Goal: Information Seeking & Learning: Check status

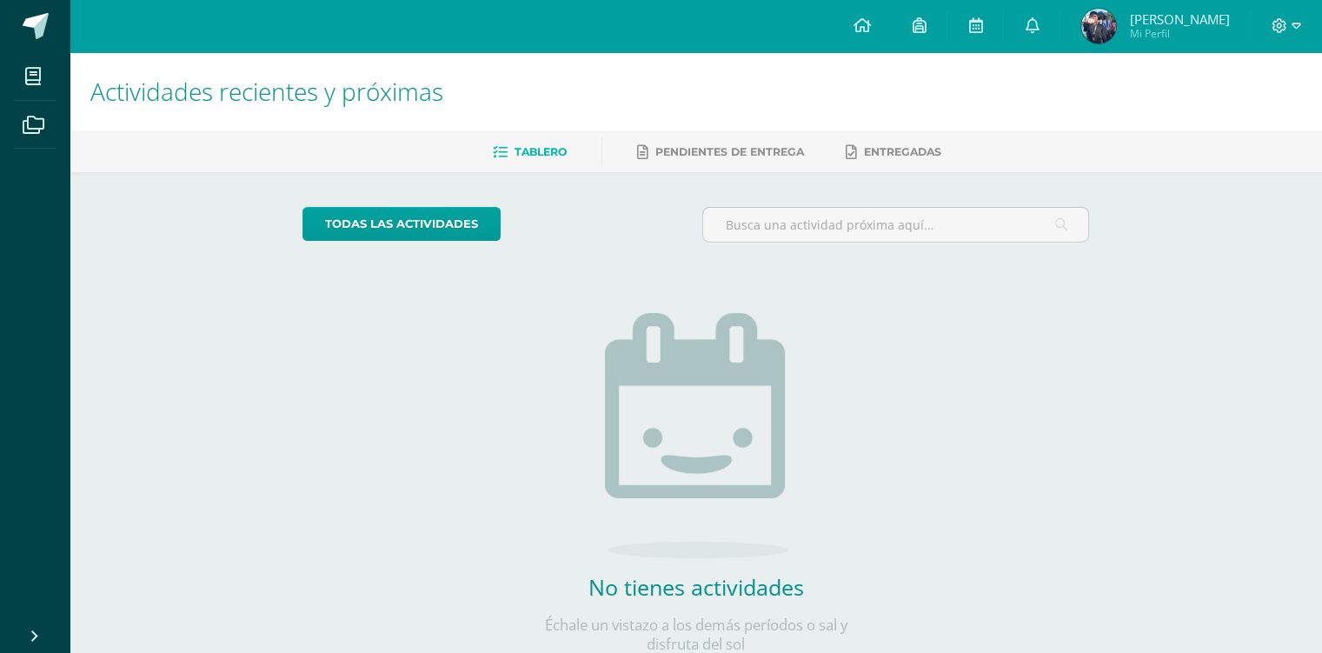
click at [1103, 21] on img at bounding box center [1098, 26] width 35 height 35
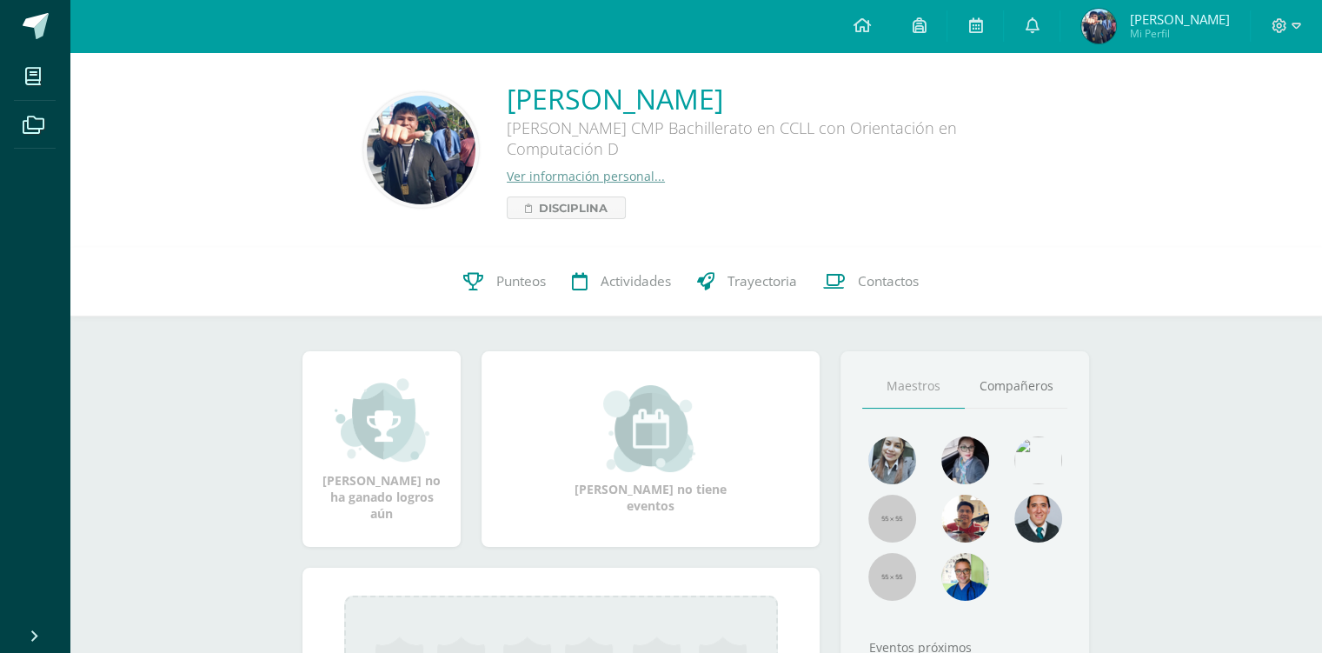
click at [473, 284] on icon at bounding box center [473, 281] width 20 height 18
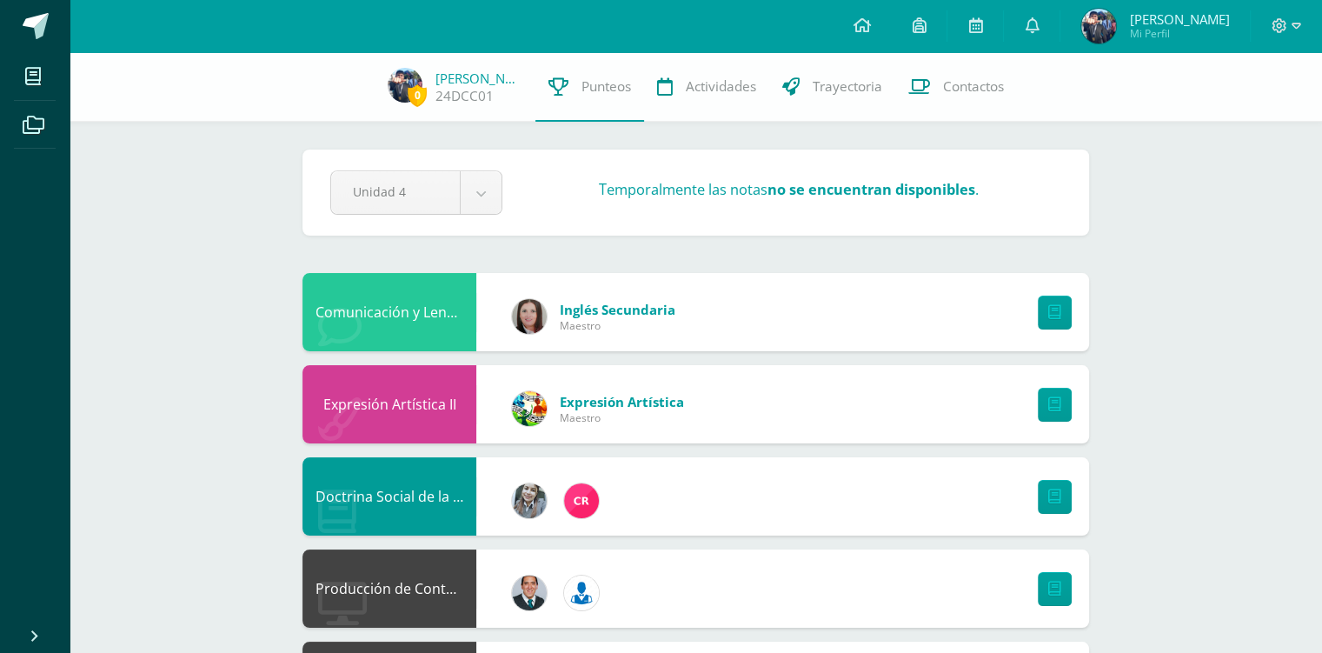
click at [705, 113] on link "Actividades" at bounding box center [706, 87] width 125 height 70
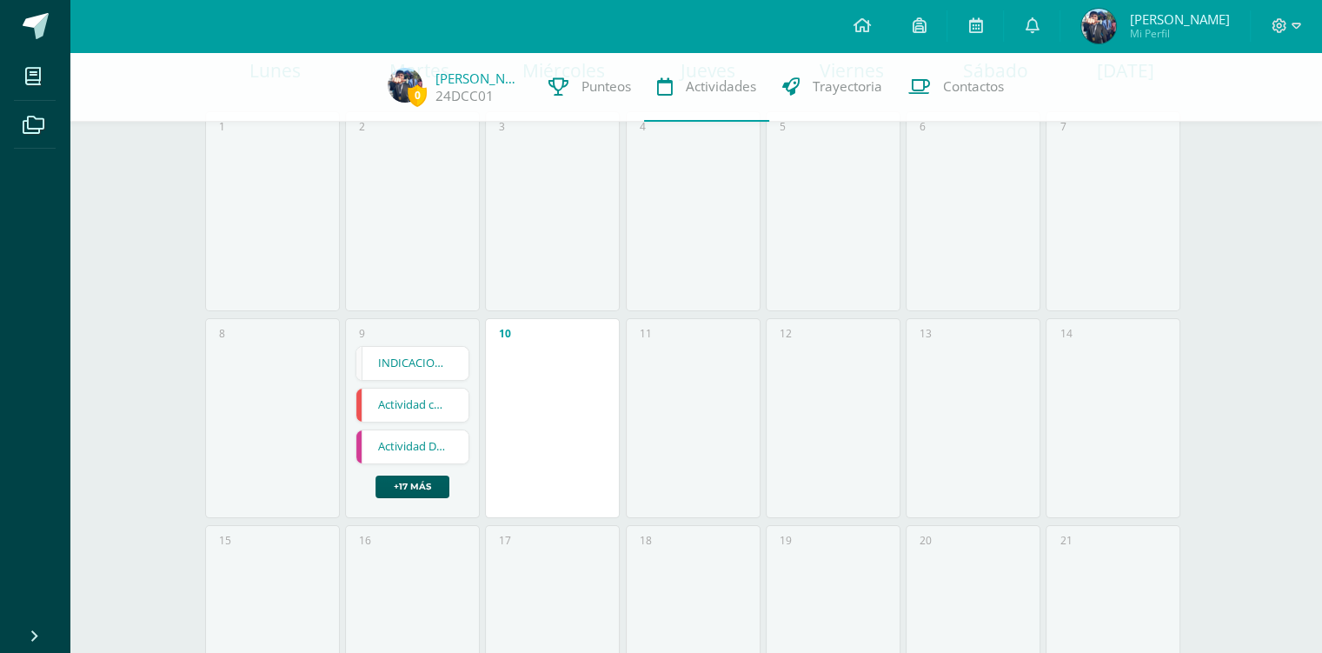
scroll to position [261, 0]
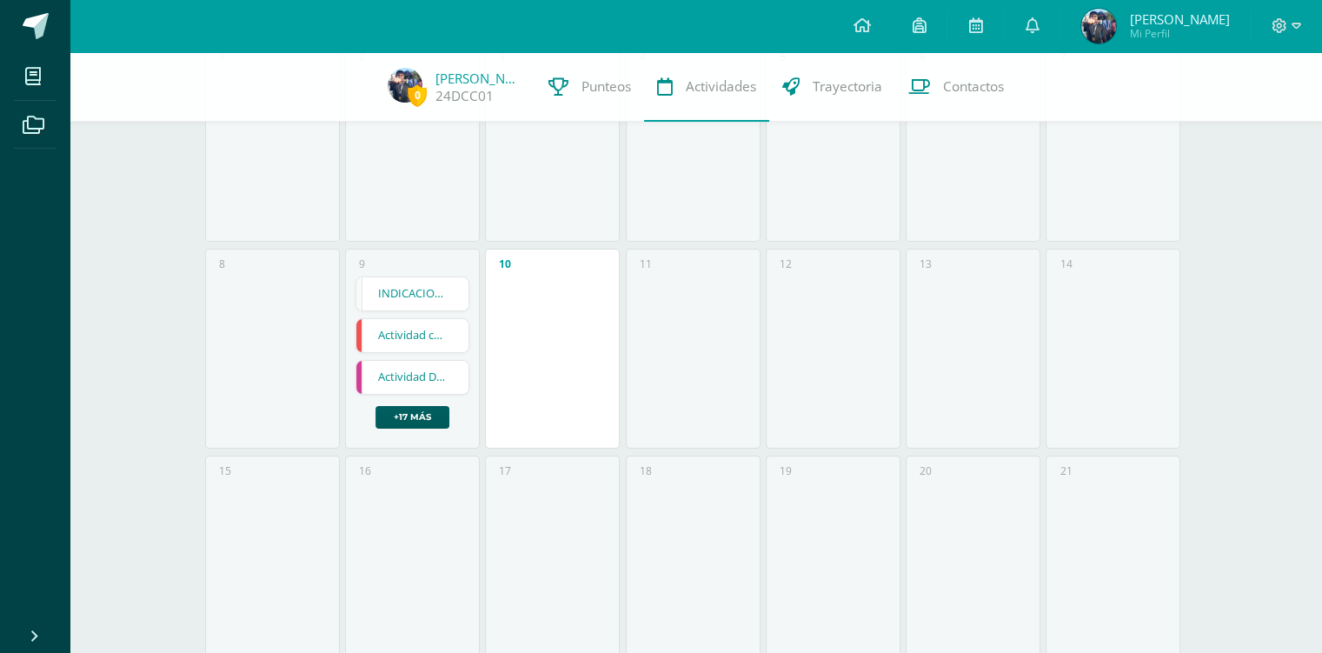
click at [403, 288] on link "INDICACIONES IMPORTANTES PRÁCTICA SUPERVISADA" at bounding box center [412, 293] width 112 height 33
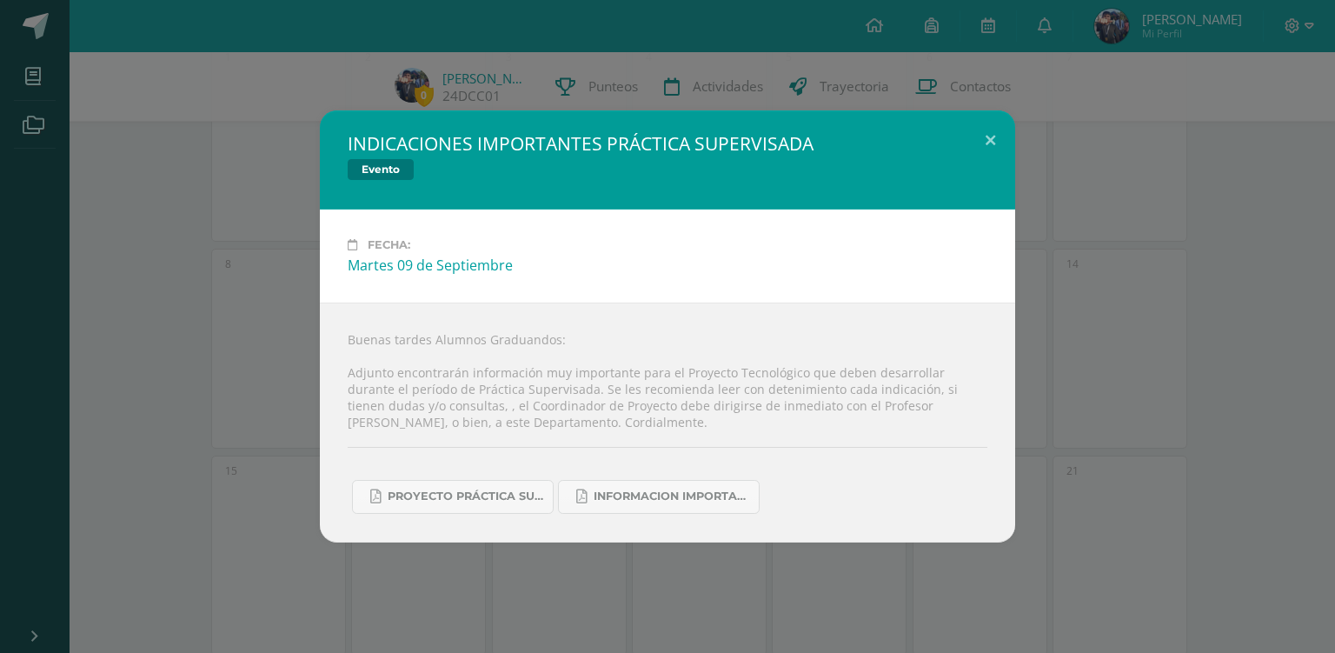
click at [257, 348] on div "INDICACIONES IMPORTANTES PRÁCTICA SUPERVISADA Evento Fecha: Martes 09 de Septie…" at bounding box center [667, 325] width 1321 height 431
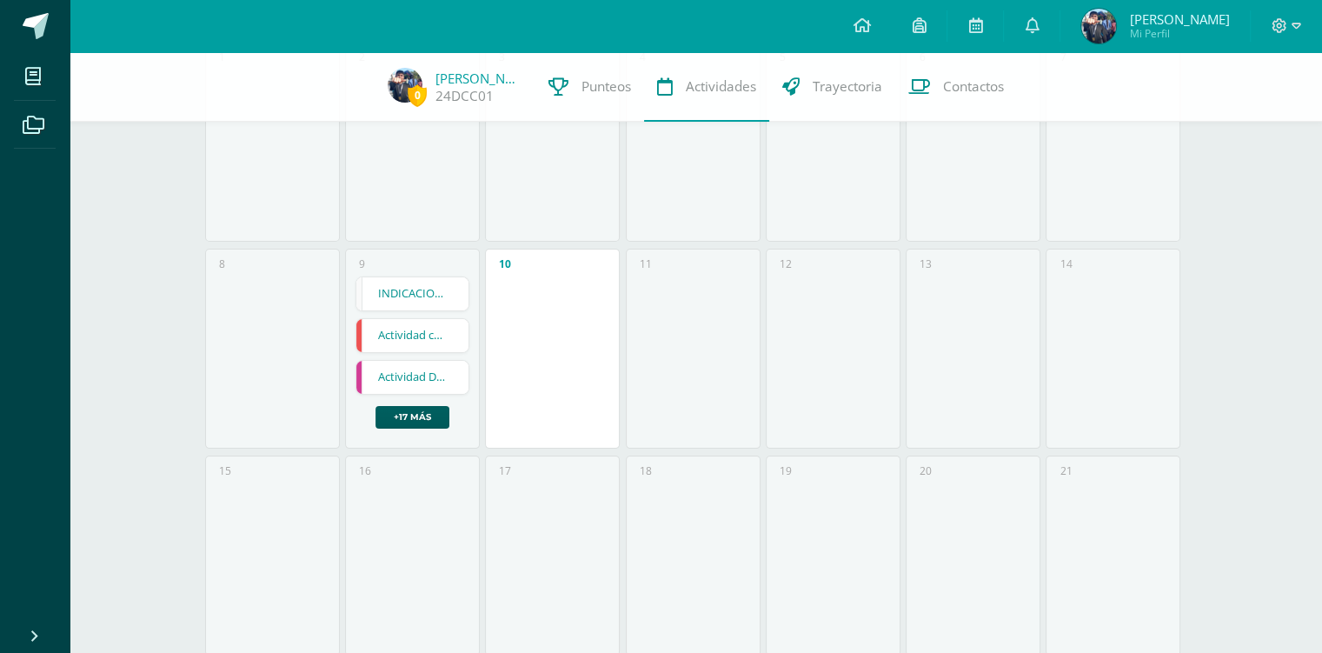
click at [409, 334] on link "Actividad cuarta unidad" at bounding box center [412, 335] width 112 height 33
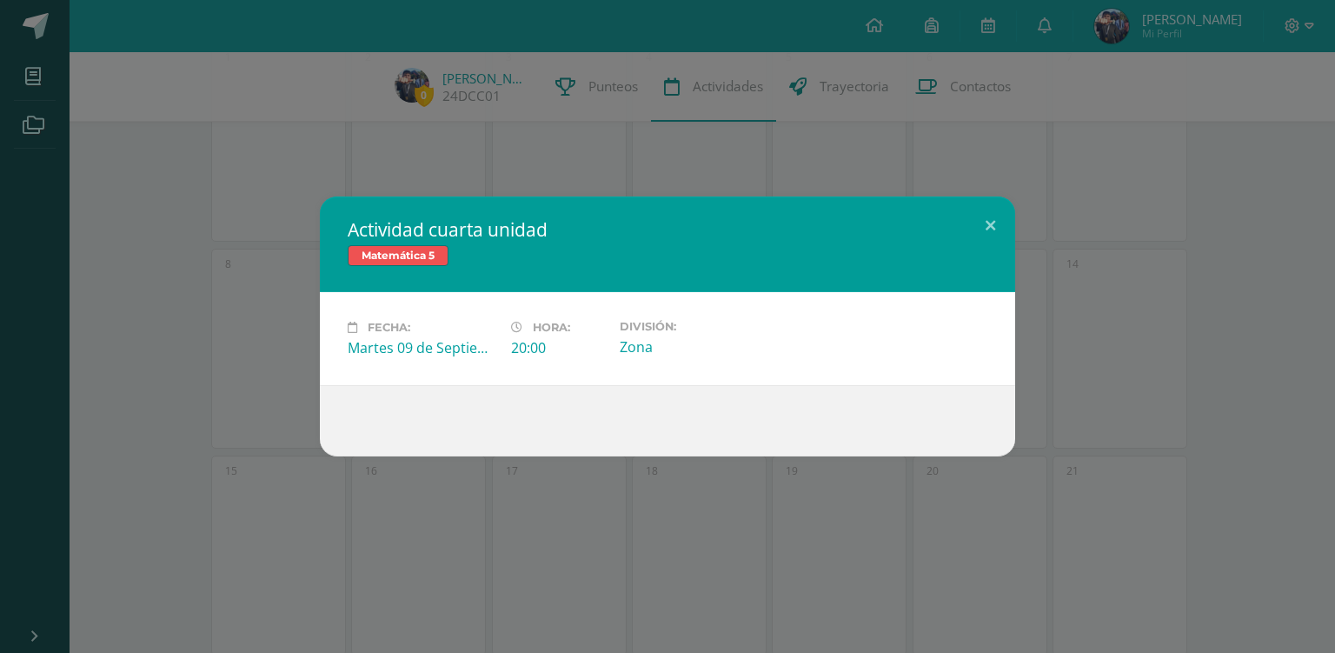
click at [336, 291] on div "Actividad cuarta unidad Matemática 5" at bounding box center [667, 244] width 695 height 96
click at [152, 312] on div "Actividad cuarta unidad Matemática 5 Fecha: Martes 09 de Septiembre Hora: 20:00…" at bounding box center [667, 326] width 1321 height 260
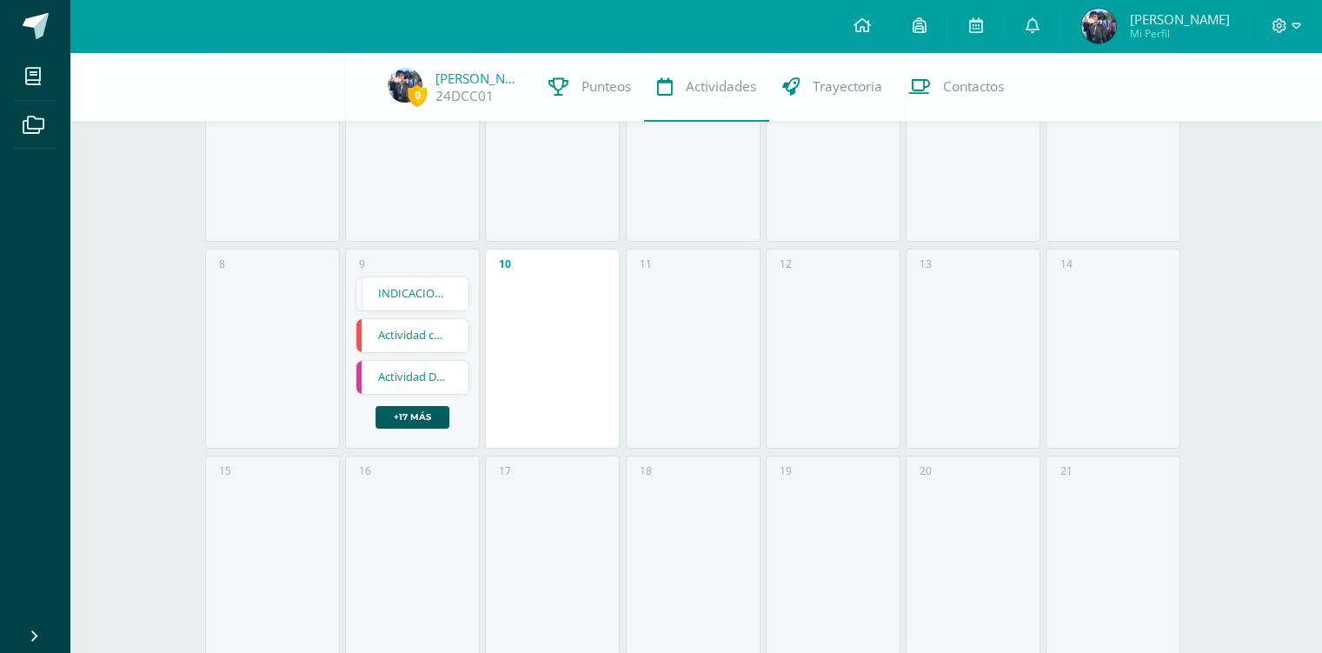
click at [375, 340] on link "Actividad cuarta unidad" at bounding box center [412, 335] width 112 height 33
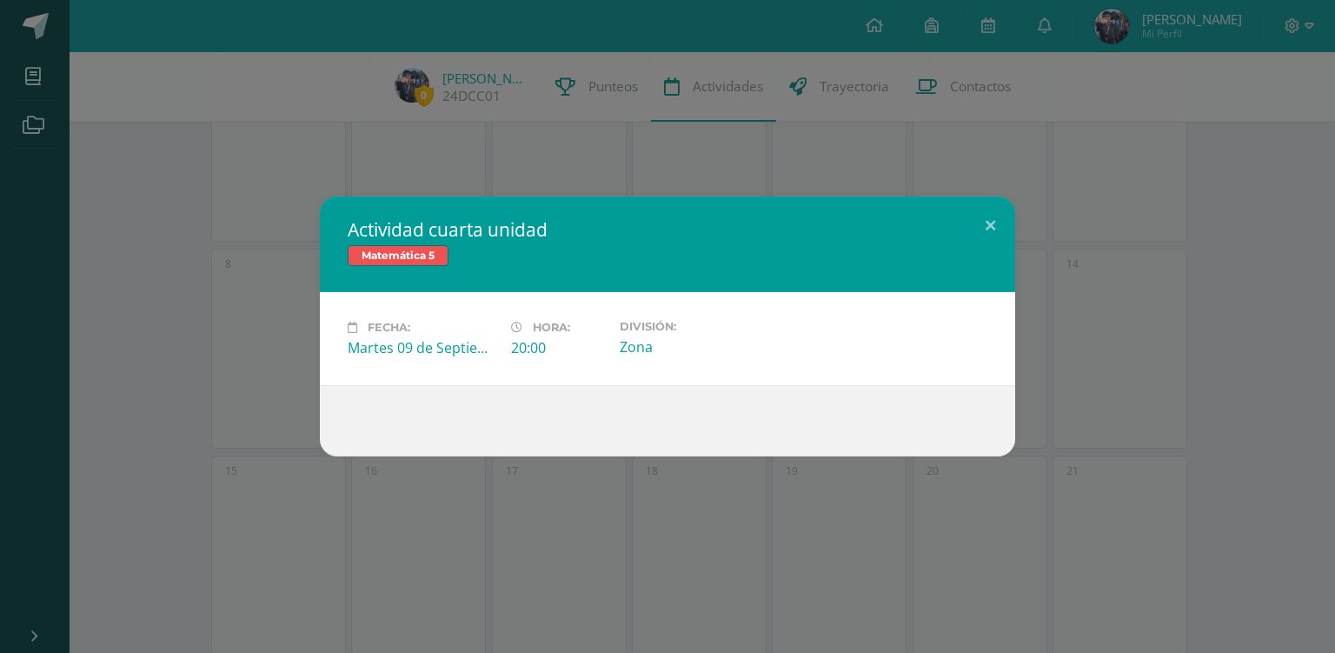
drag, startPoint x: 234, startPoint y: 330, endPoint x: 315, endPoint y: 354, distance: 84.2
click at [235, 329] on div "Actividad cuarta unidad Matemática 5 Fecha: Martes 09 de Septiembre Hora: 20:00…" at bounding box center [667, 326] width 1321 height 260
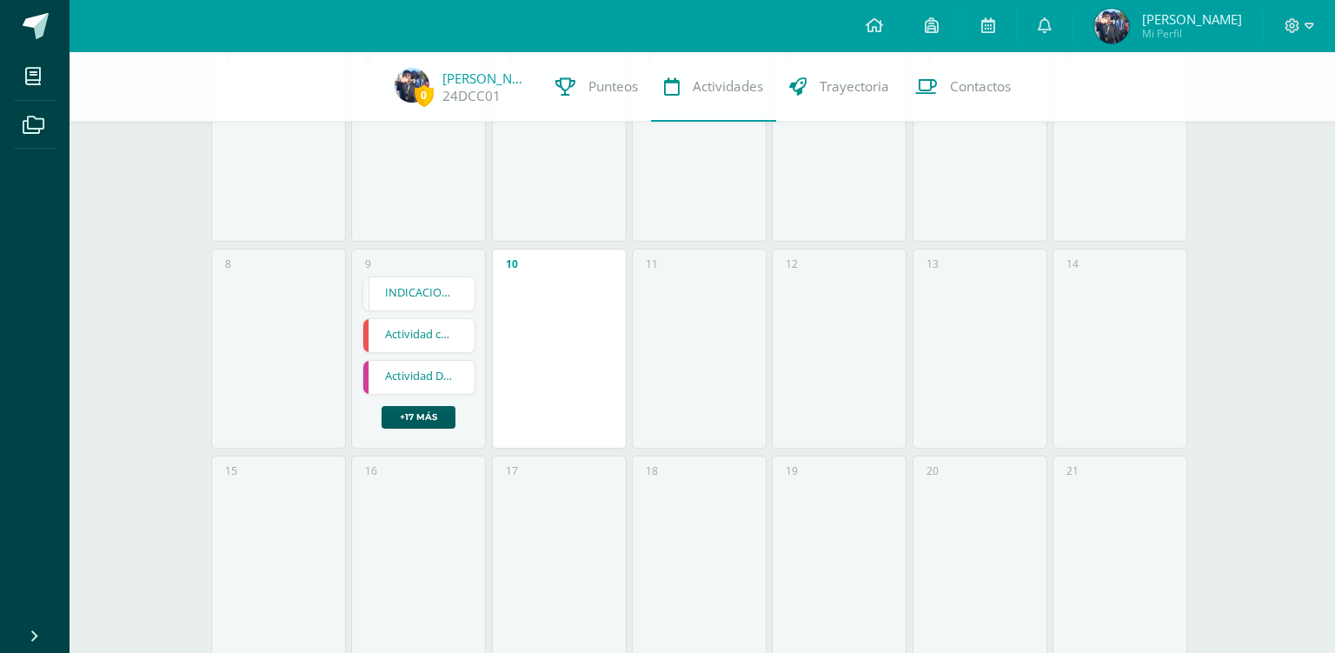
click at [383, 368] on div "Fecha: Martes 09 de Septiembre Hora: 20:00 División: Zona" at bounding box center [668, 337] width 626 height 83
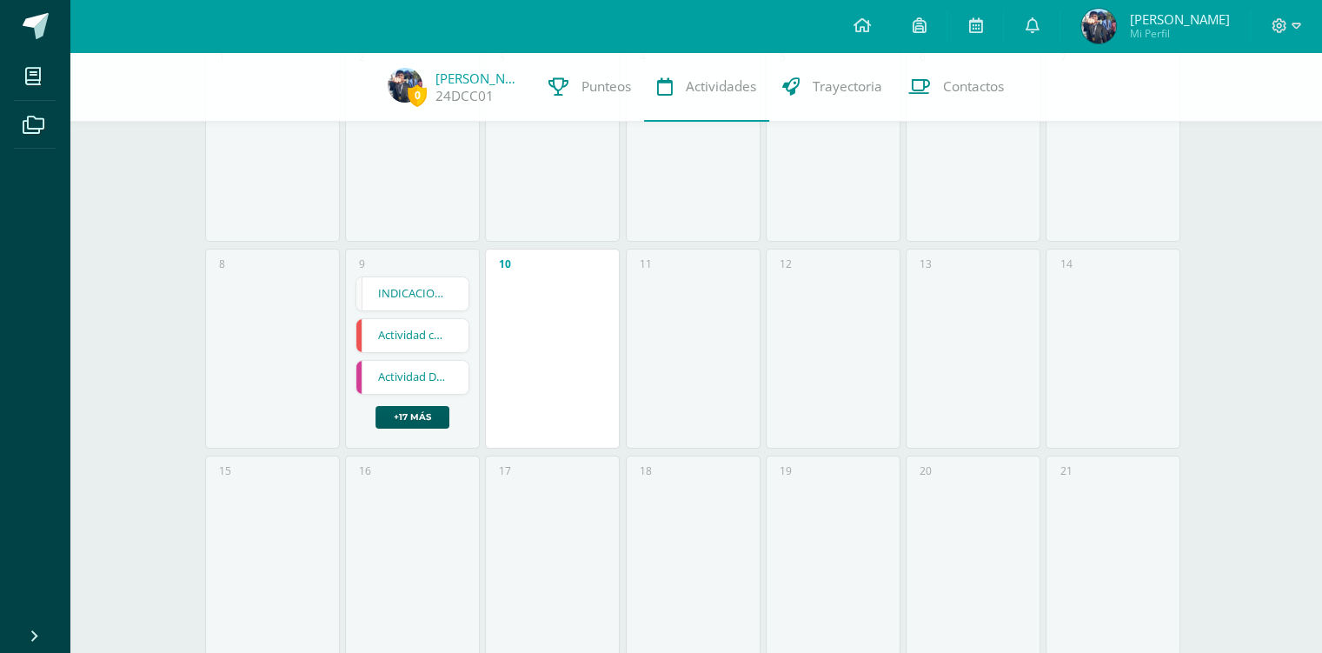
click at [389, 375] on link "Actividad Deportiva y Artística" at bounding box center [412, 377] width 112 height 33
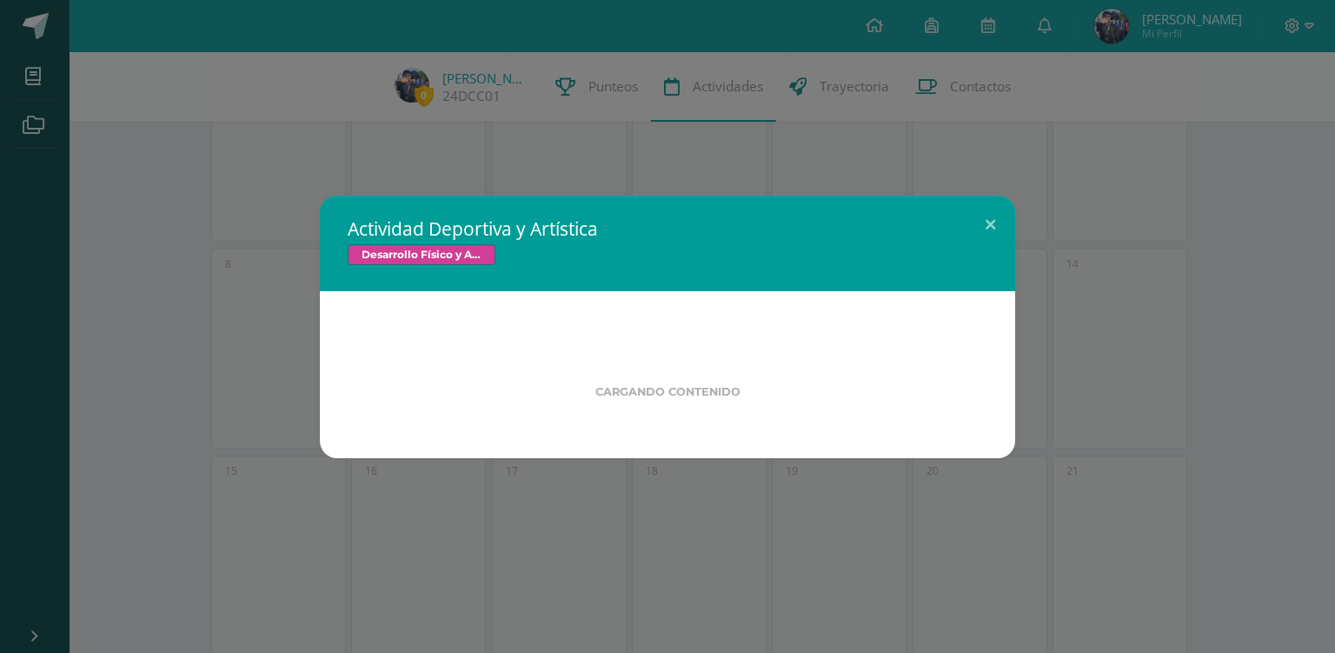
click at [229, 367] on div "Actividad Deportiva y Artística Desarrollo Físico y Artístico (Extracurricular)…" at bounding box center [667, 327] width 1321 height 263
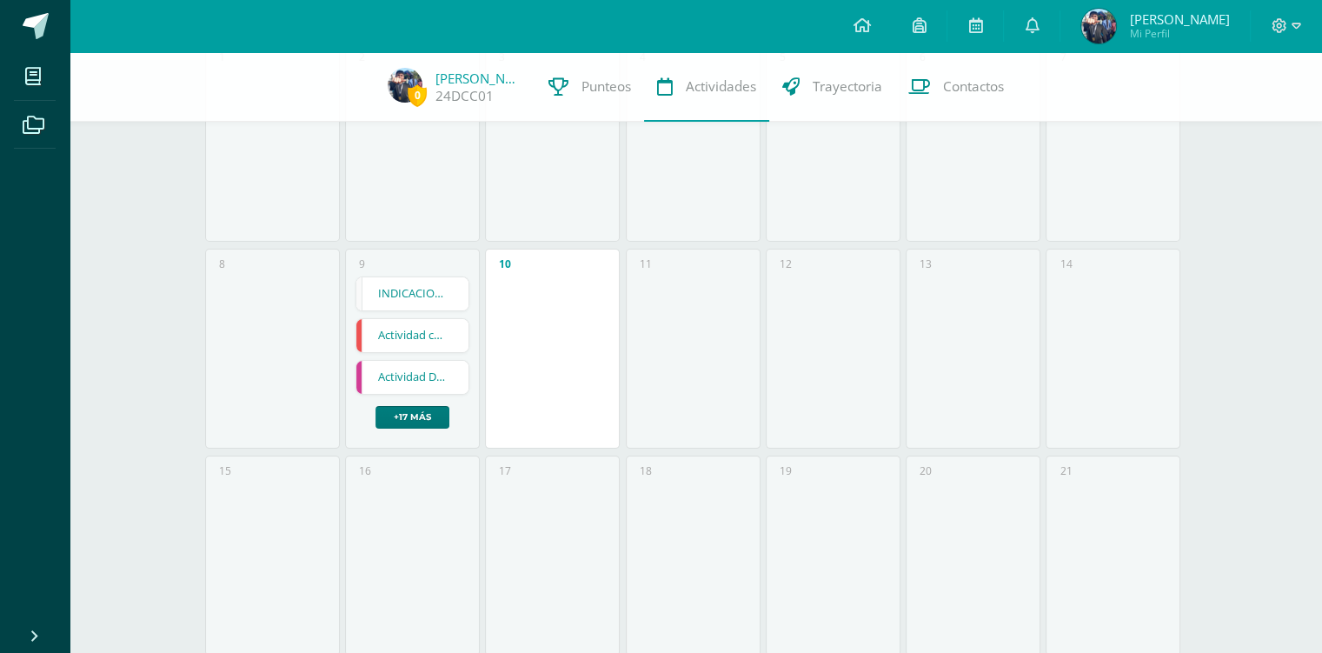
click at [429, 415] on link "+17 más" at bounding box center [412, 417] width 74 height 23
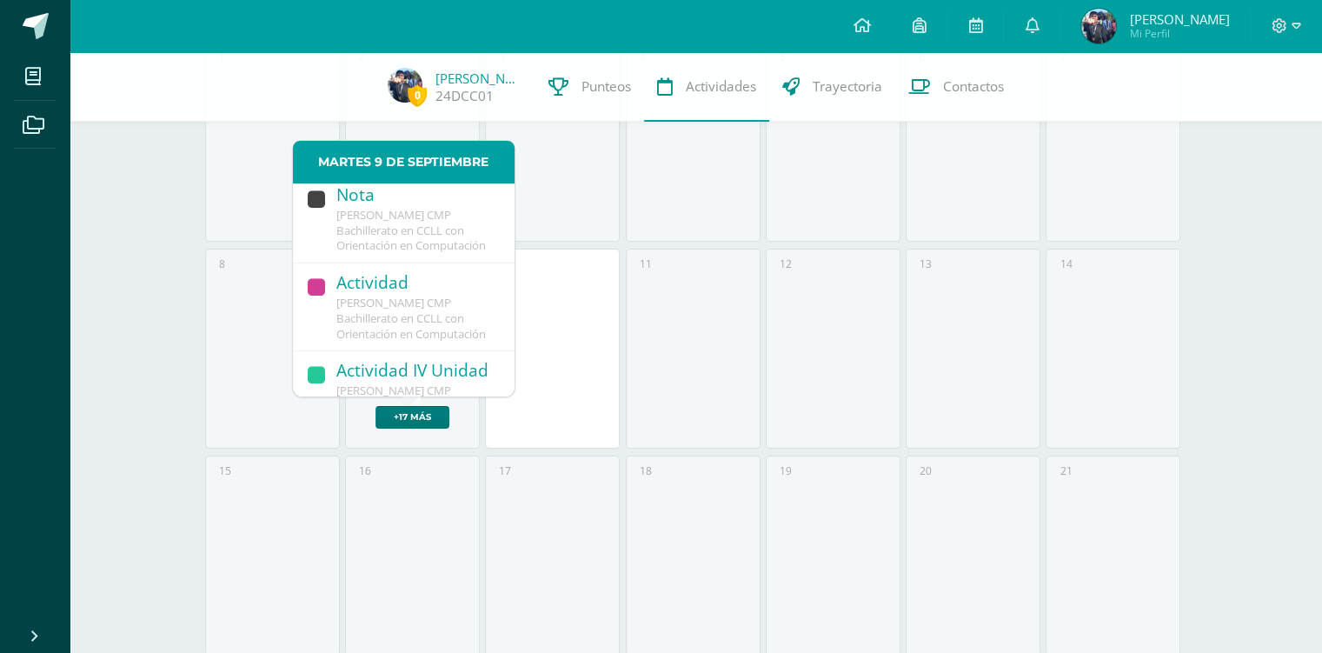
scroll to position [1912, 0]
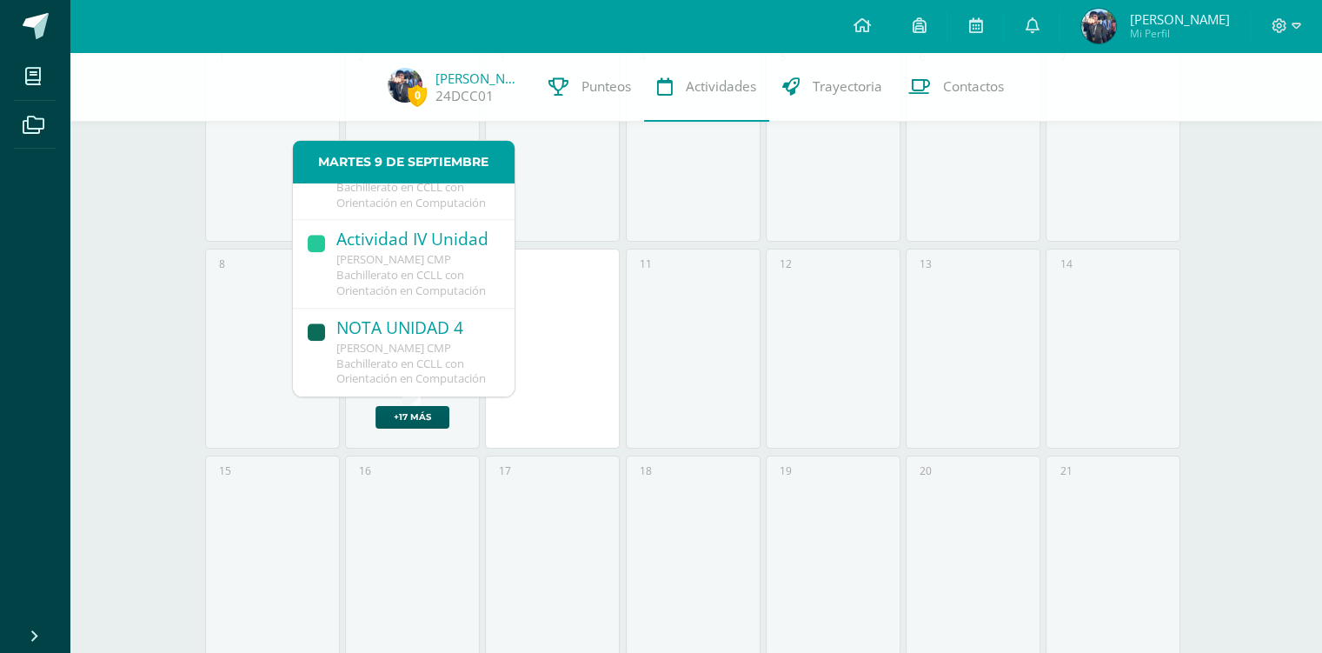
click at [719, 341] on div "11" at bounding box center [693, 349] width 135 height 200
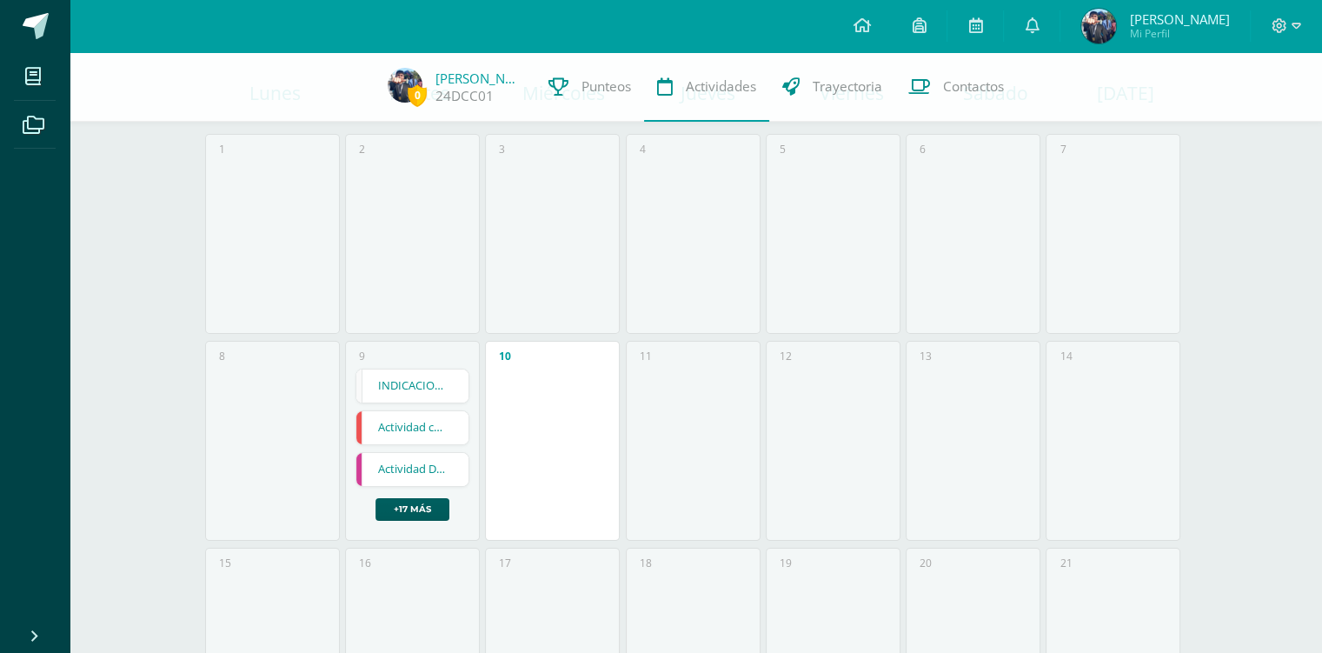
scroll to position [0, 0]
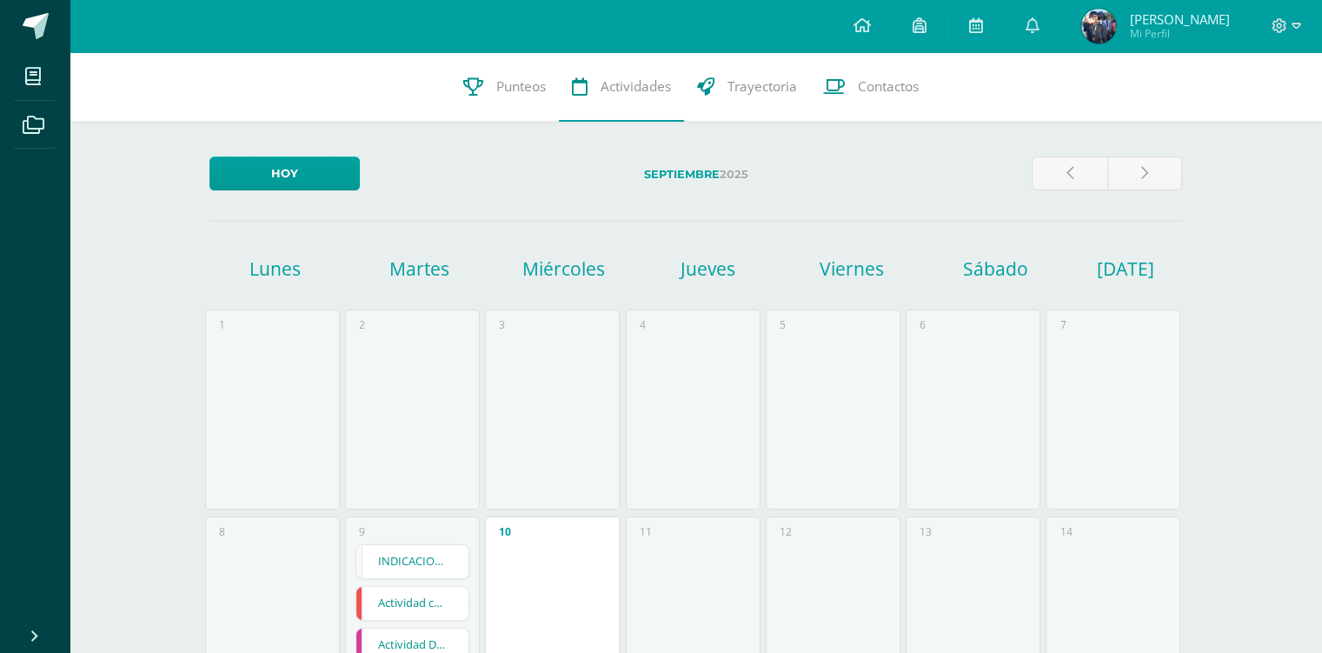
click at [7, 40] on link at bounding box center [35, 26] width 70 height 52
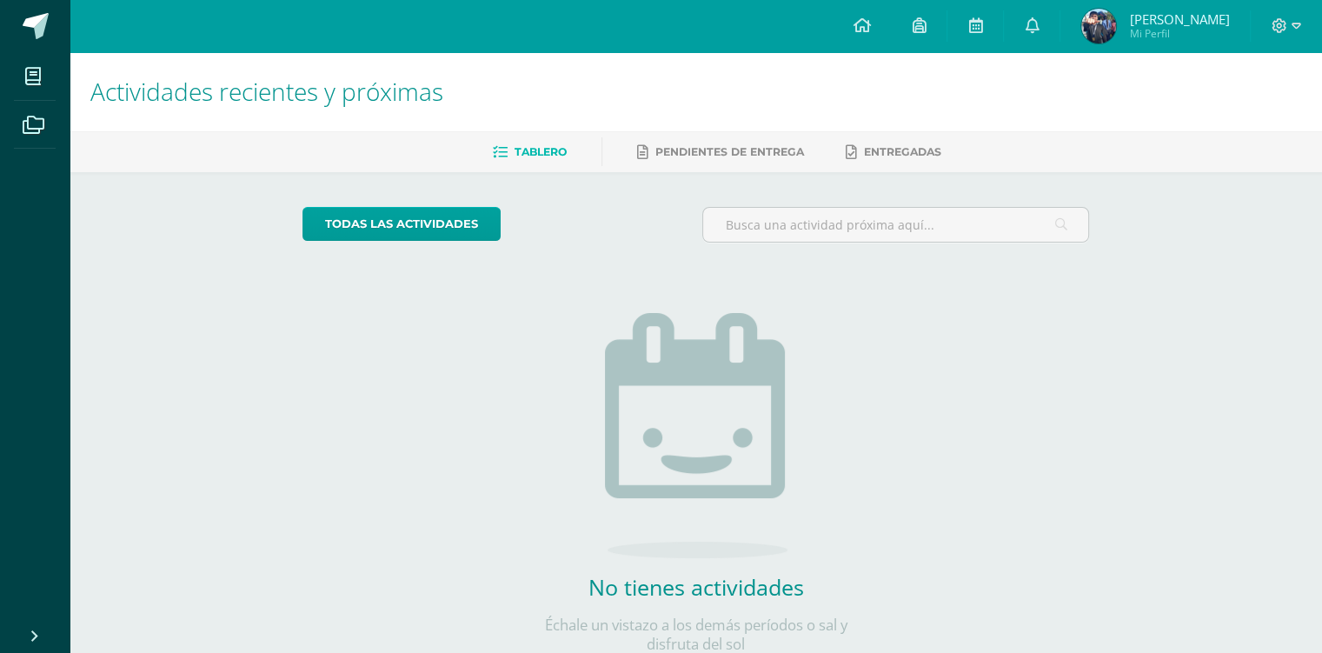
click at [371, 274] on div "todas las Actividades No tienes actividades Échale un vistazo a los demás perío…" at bounding box center [696, 440] width 856 height 537
click at [1166, 20] on span "[PERSON_NAME]" at bounding box center [1179, 18] width 100 height 17
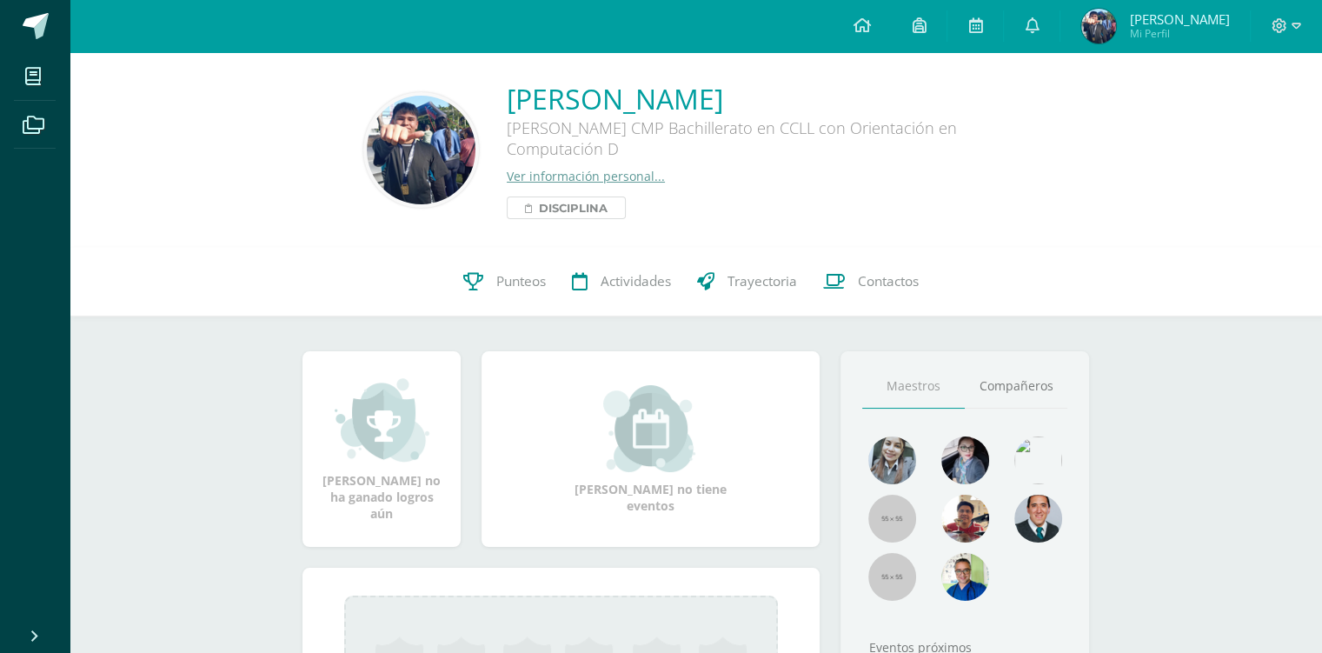
click at [594, 210] on span "Disciplina" at bounding box center [573, 207] width 69 height 21
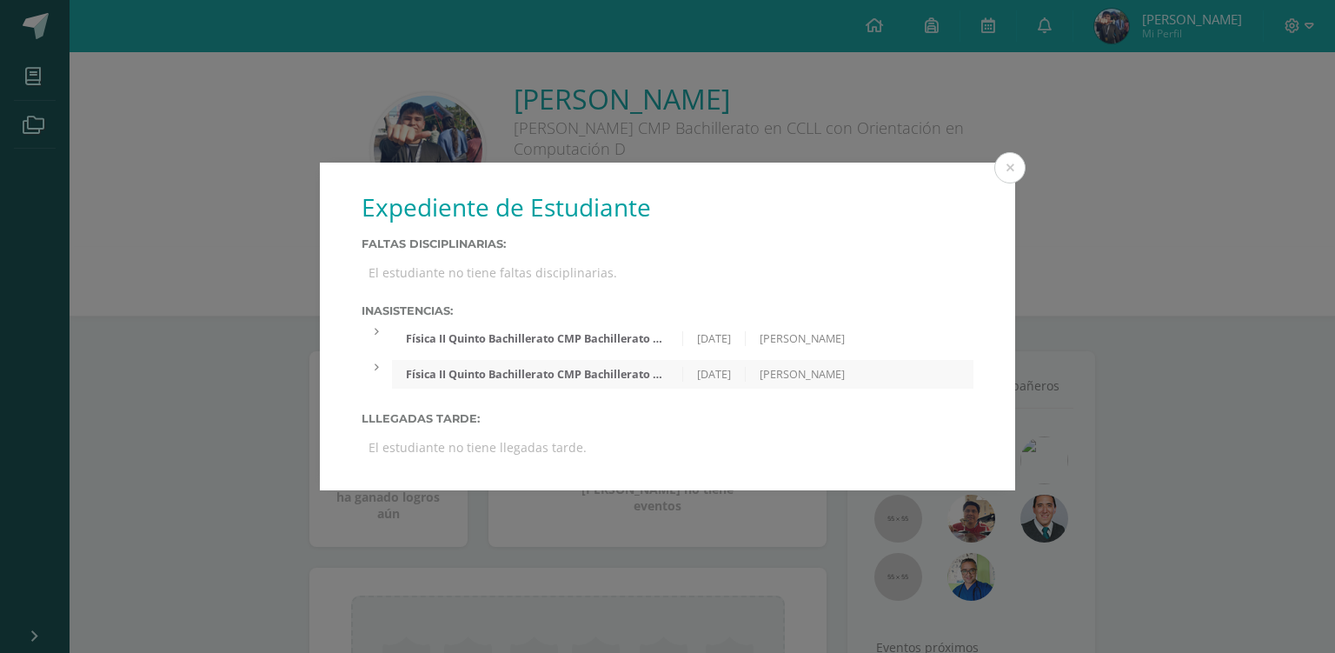
click at [380, 335] on div at bounding box center [377, 331] width 30 height 15
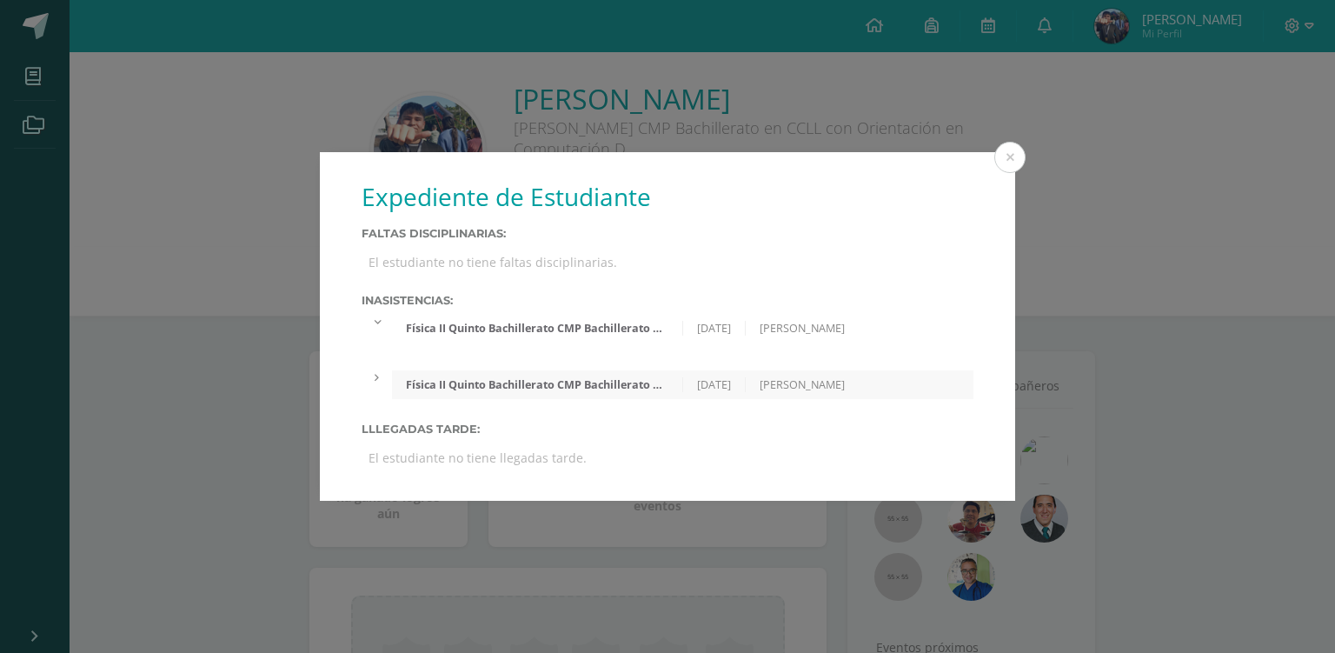
click at [380, 335] on div "Física II Quinto Bachillerato CMP Bachillerato en CCLL con Orientación en Compu…" at bounding box center [668, 339] width 612 height 50
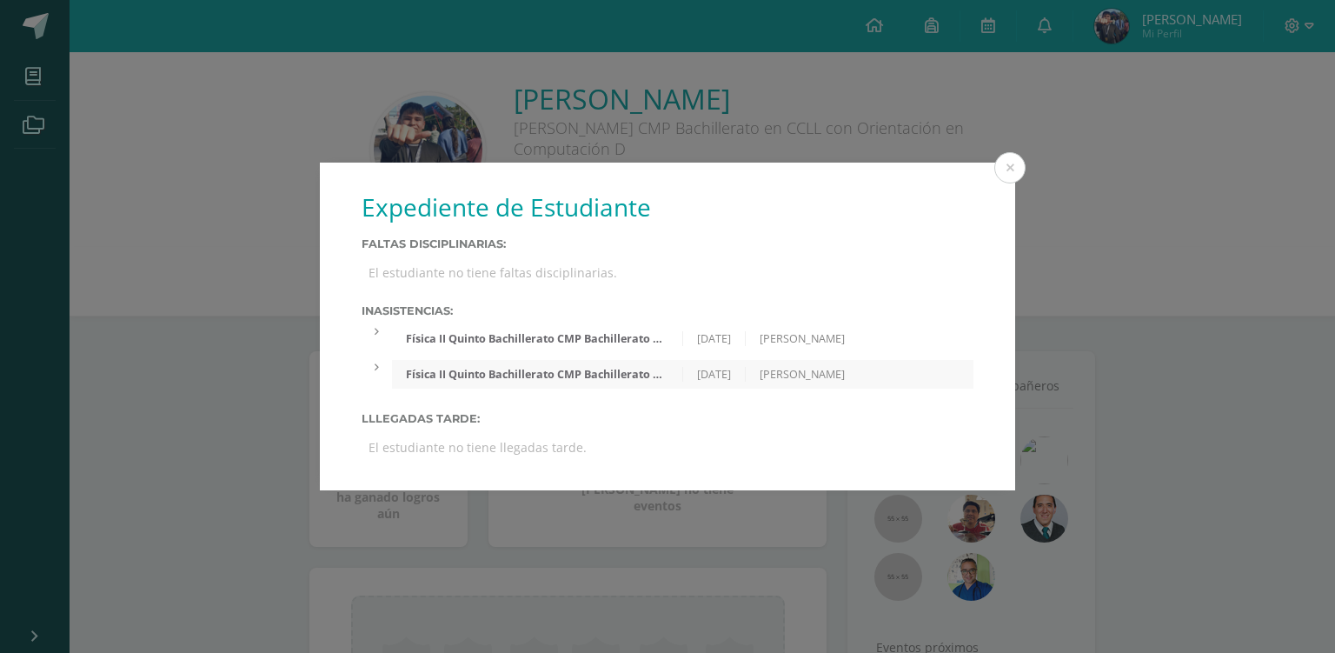
click at [375, 375] on div "Física II Quinto Bachillerato CMP Bachillerato en CCLL con Orientación en Compu…" at bounding box center [668, 374] width 612 height 29
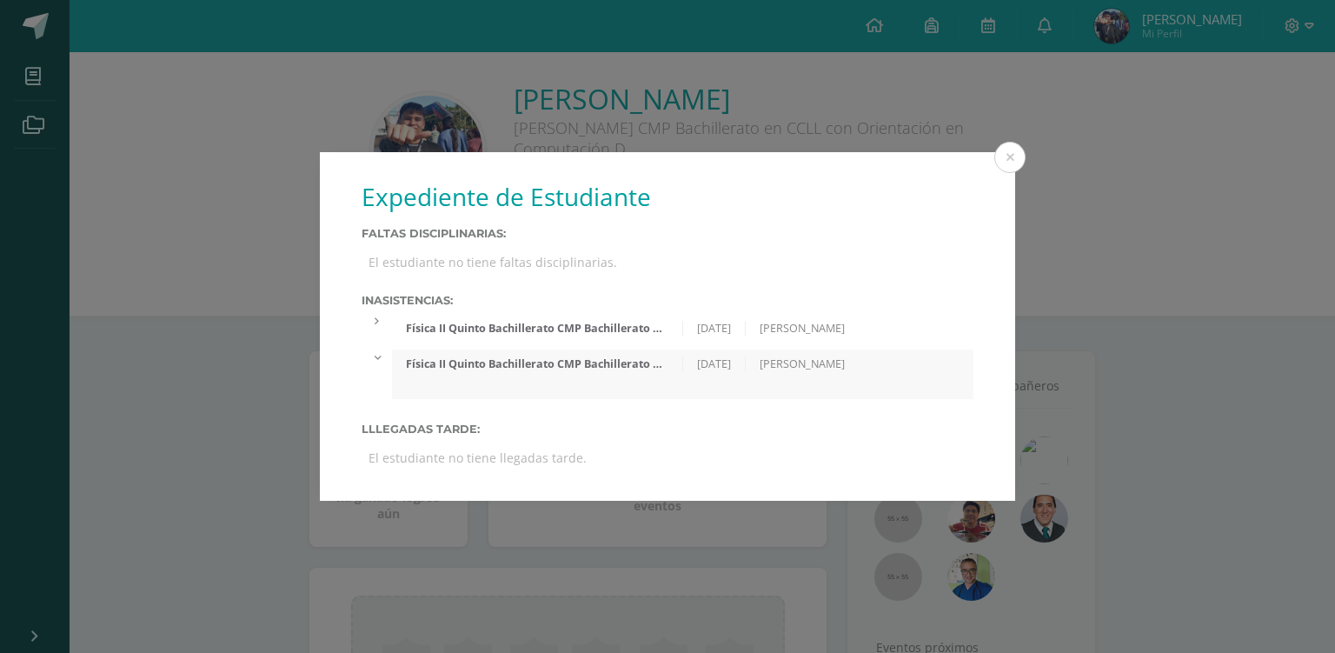
click at [375, 375] on div "Física II Quinto Bachillerato CMP Bachillerato en CCLL con Orientación en Compu…" at bounding box center [668, 374] width 612 height 50
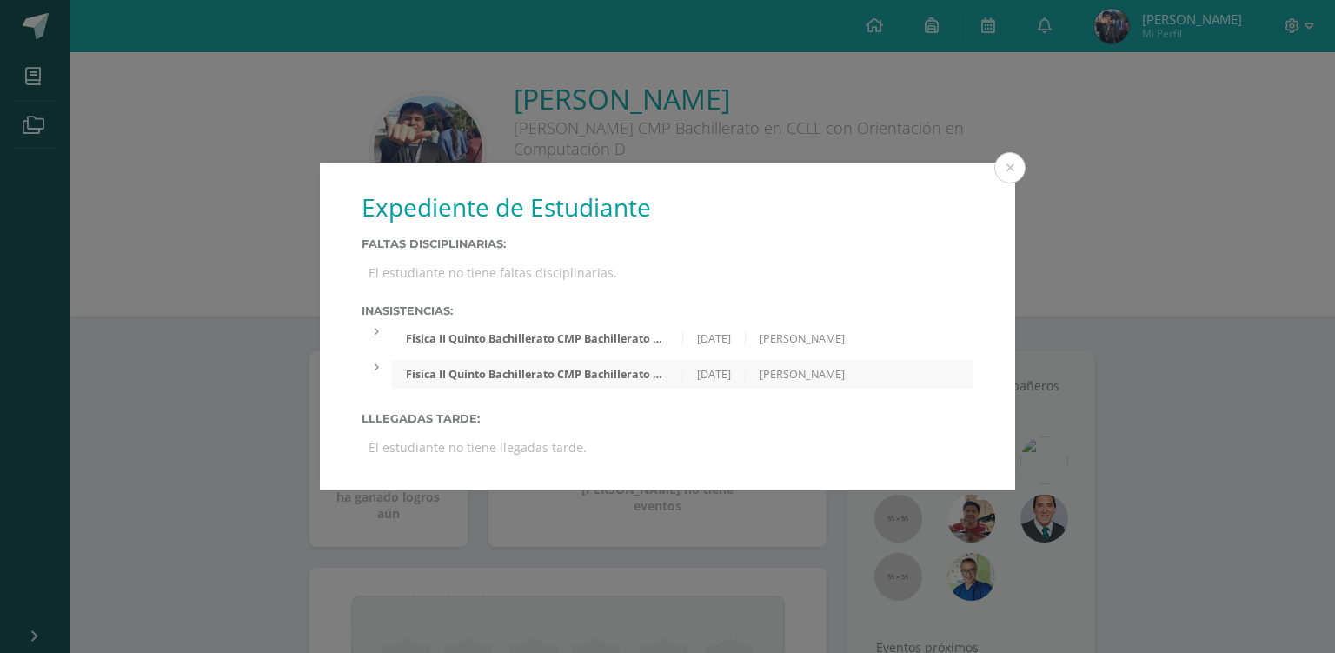
click at [270, 336] on div "Expediente de Estudiante Faltas Disciplinarias: El estudiante no tiene faltas d…" at bounding box center [667, 327] width 1321 height 328
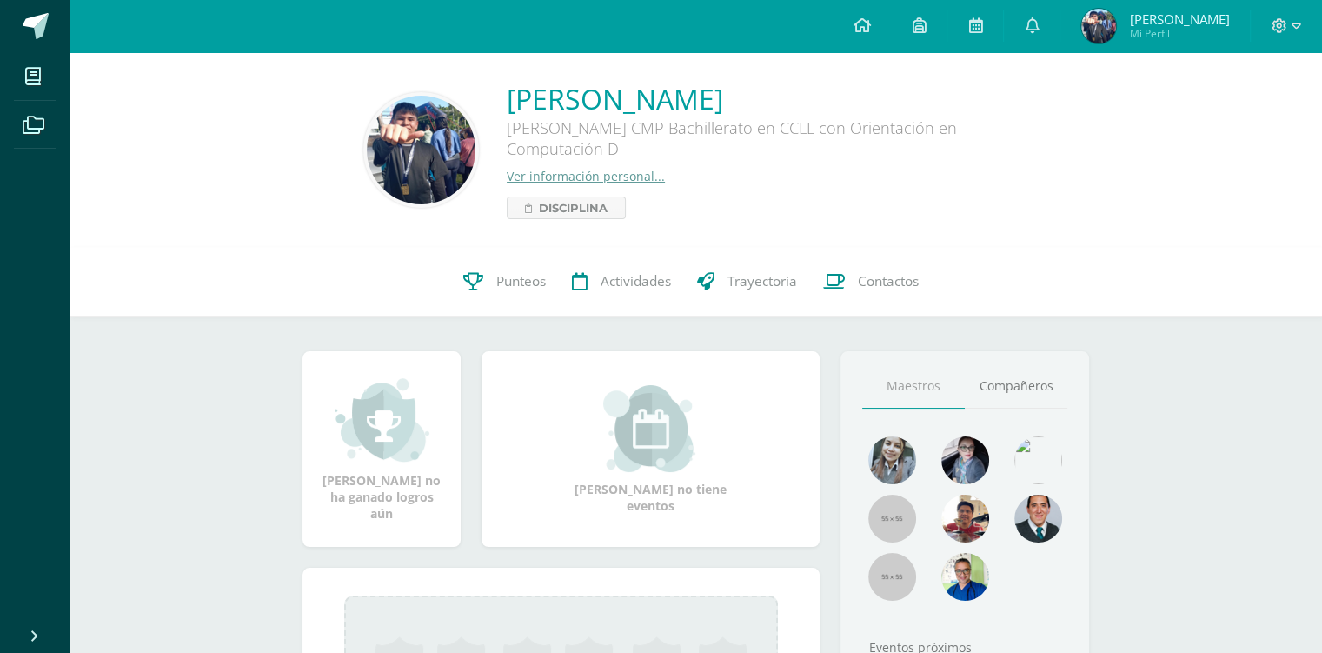
click at [571, 181] on link "Ver información personal..." at bounding box center [586, 176] width 158 height 17
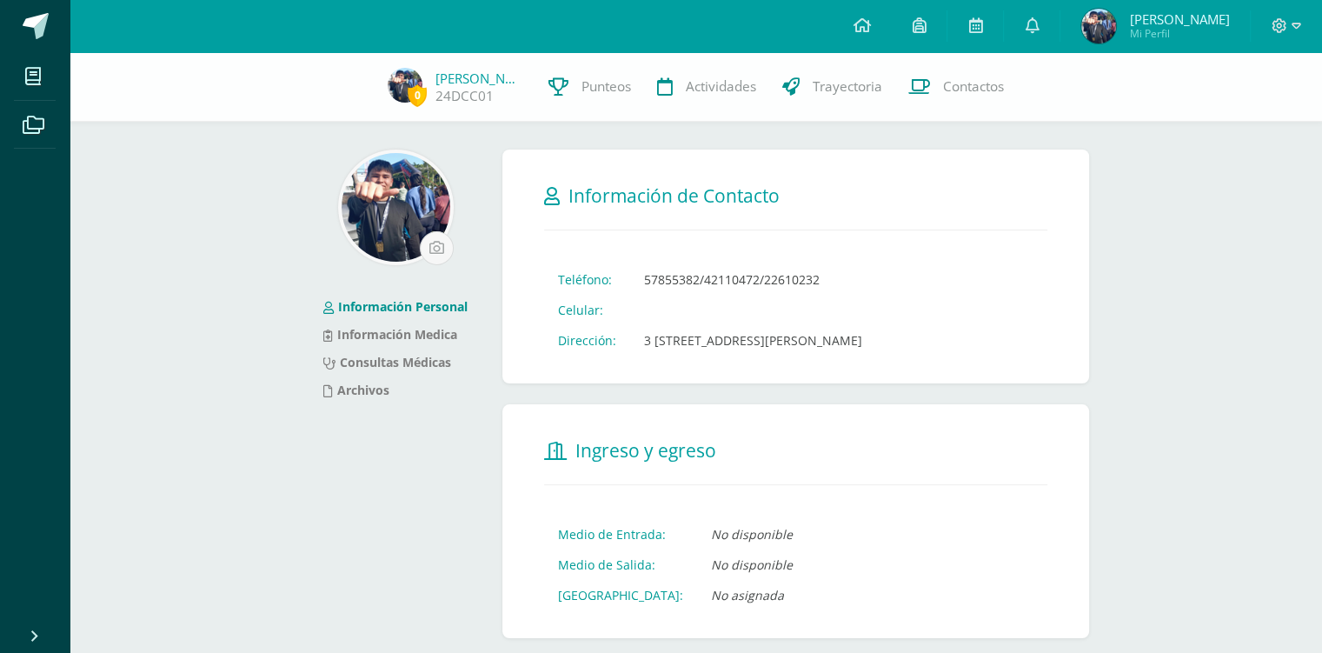
scroll to position [603, 0]
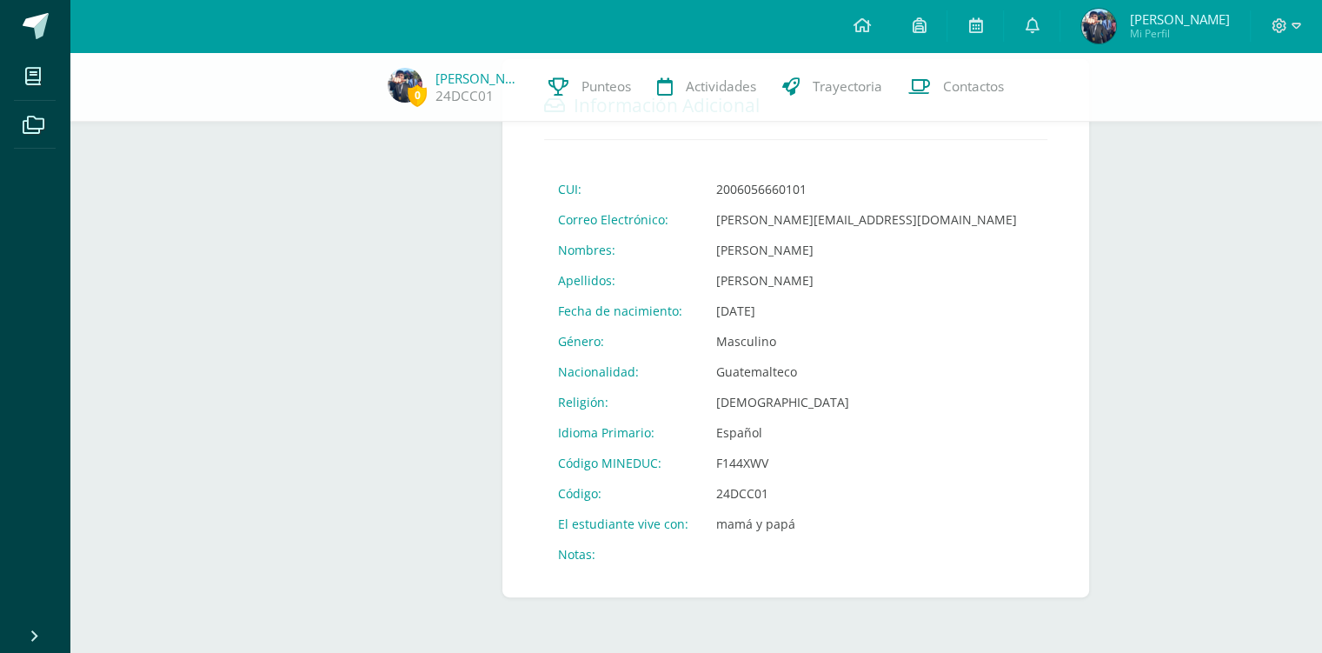
click at [56, 17] on span at bounding box center [96, 27] width 82 height 37
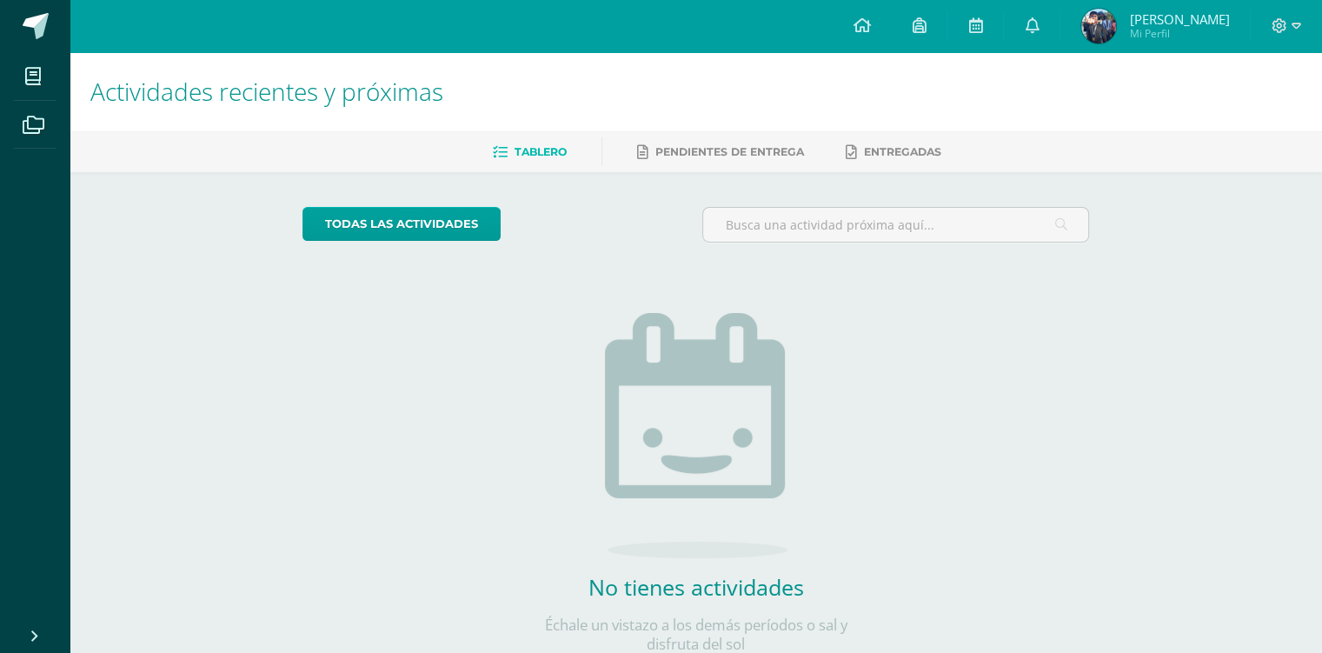
click at [420, 322] on div "todas las Actividades No tienes actividades Échale un vistazo a los demás perío…" at bounding box center [696, 440] width 856 height 537
click at [23, 27] on span at bounding box center [36, 26] width 26 height 26
click at [32, 37] on span at bounding box center [36, 26] width 26 height 26
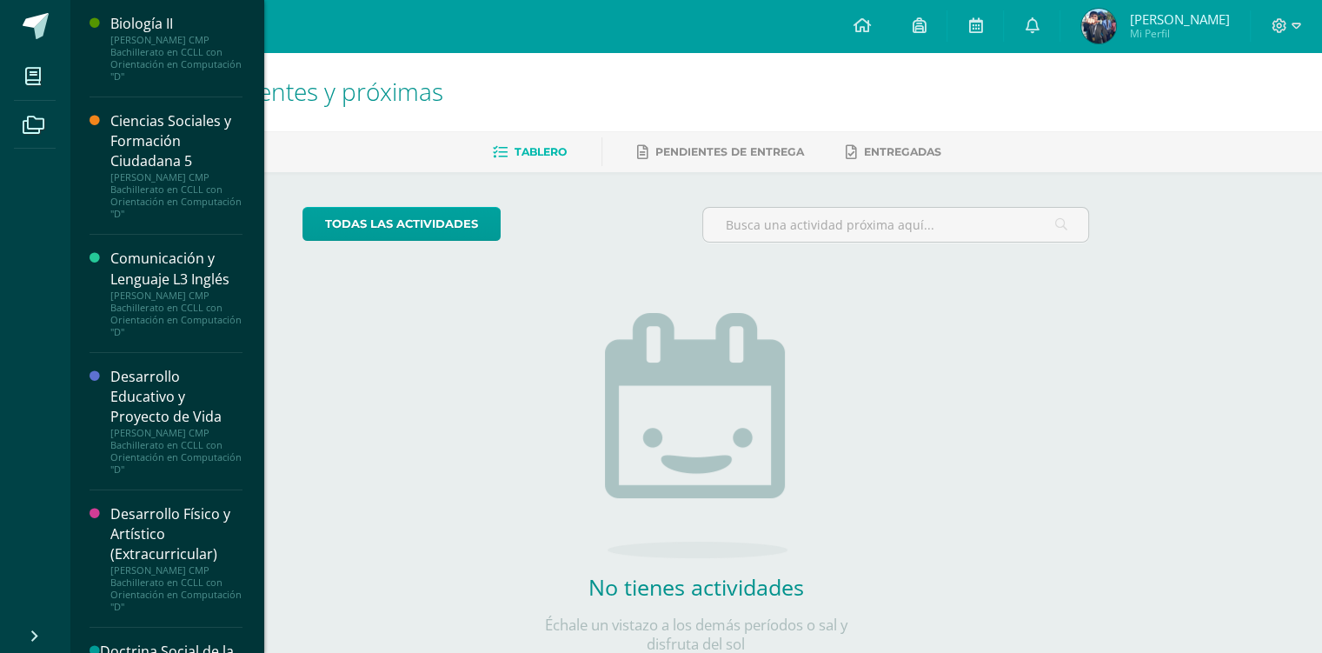
click at [355, 114] on h1 "Actividades recientes y próximas" at bounding box center [695, 91] width 1211 height 79
click at [277, 304] on div "todas las Actividades No tienes actividades Échale un vistazo a los demás perío…" at bounding box center [696, 440] width 856 height 537
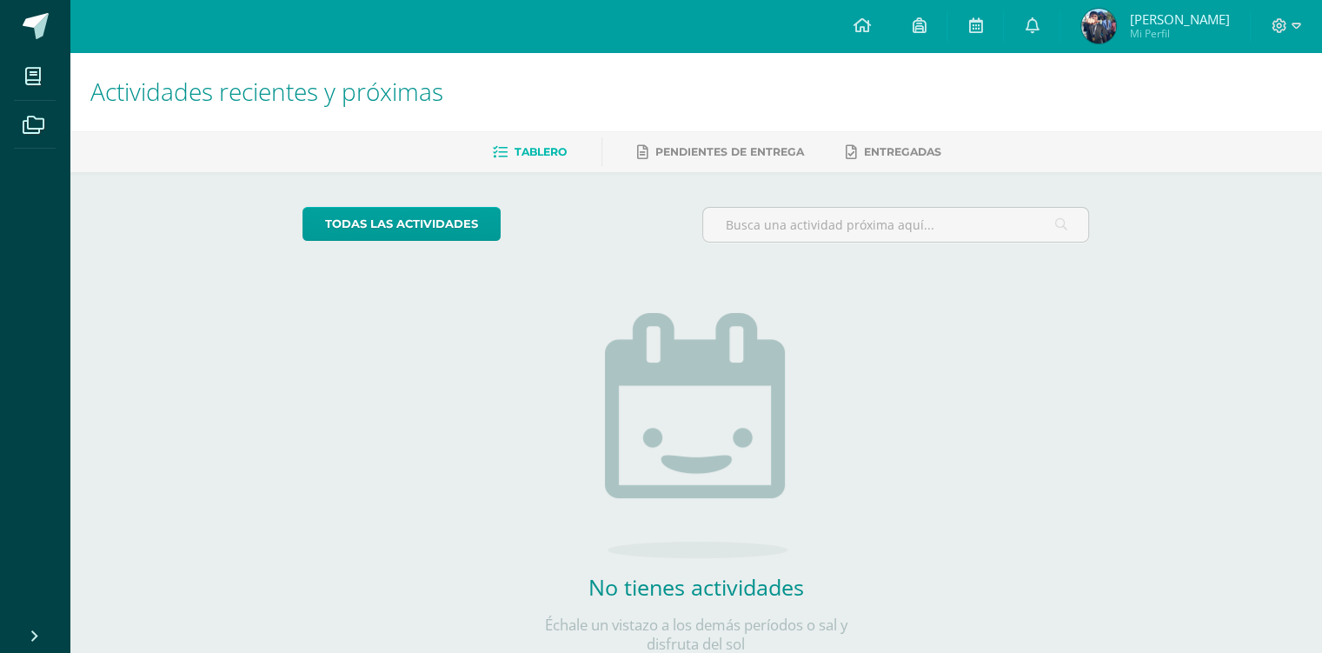
click at [46, 93] on span at bounding box center [33, 75] width 39 height 39
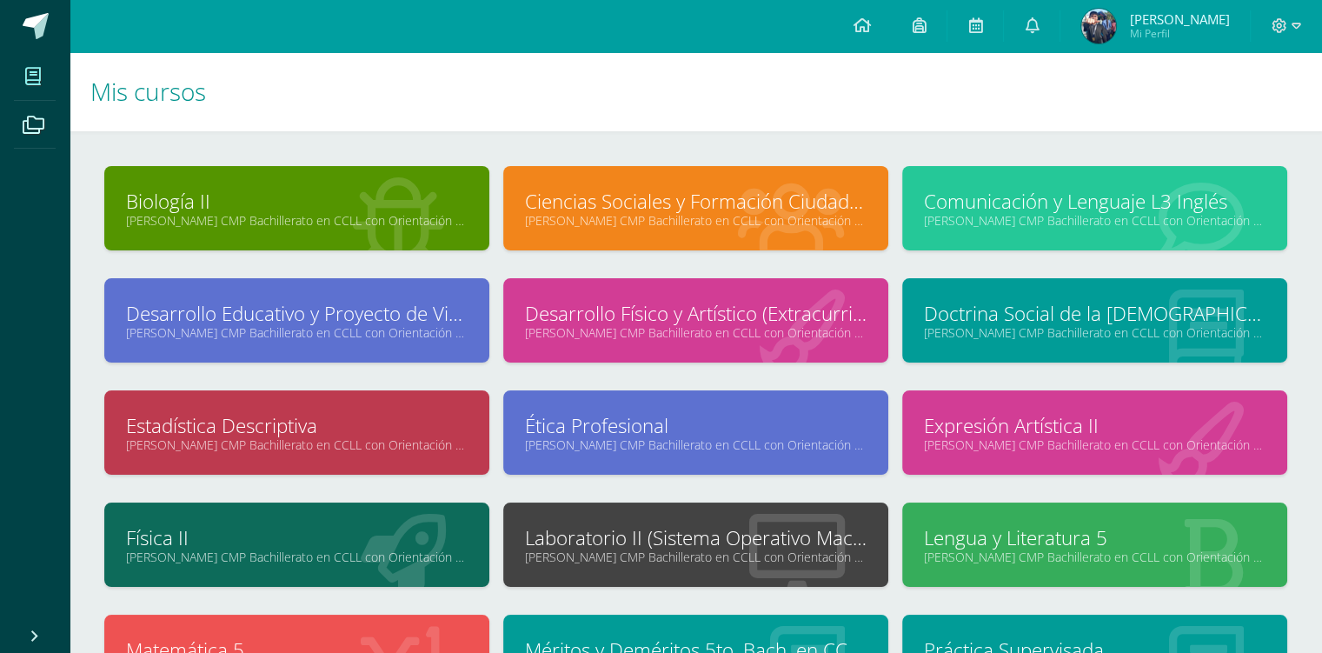
click at [27, 20] on span at bounding box center [36, 26] width 26 height 26
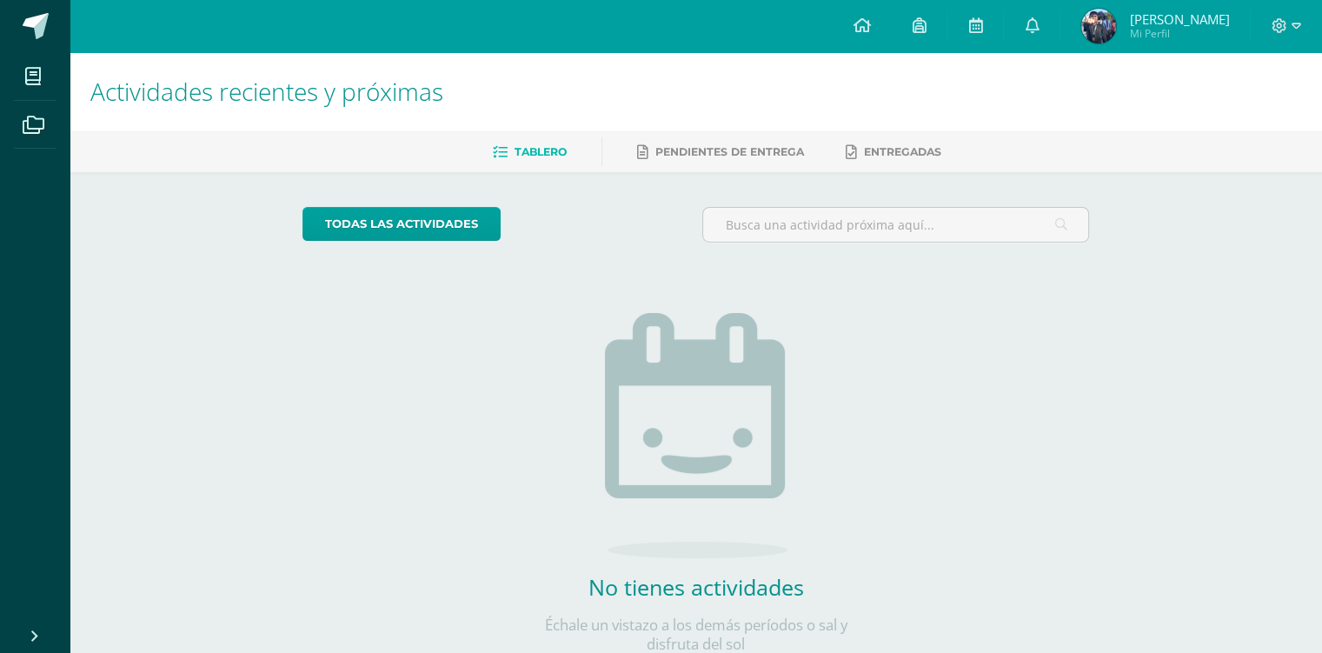
click at [1186, 23] on span "[PERSON_NAME]" at bounding box center [1179, 18] width 100 height 17
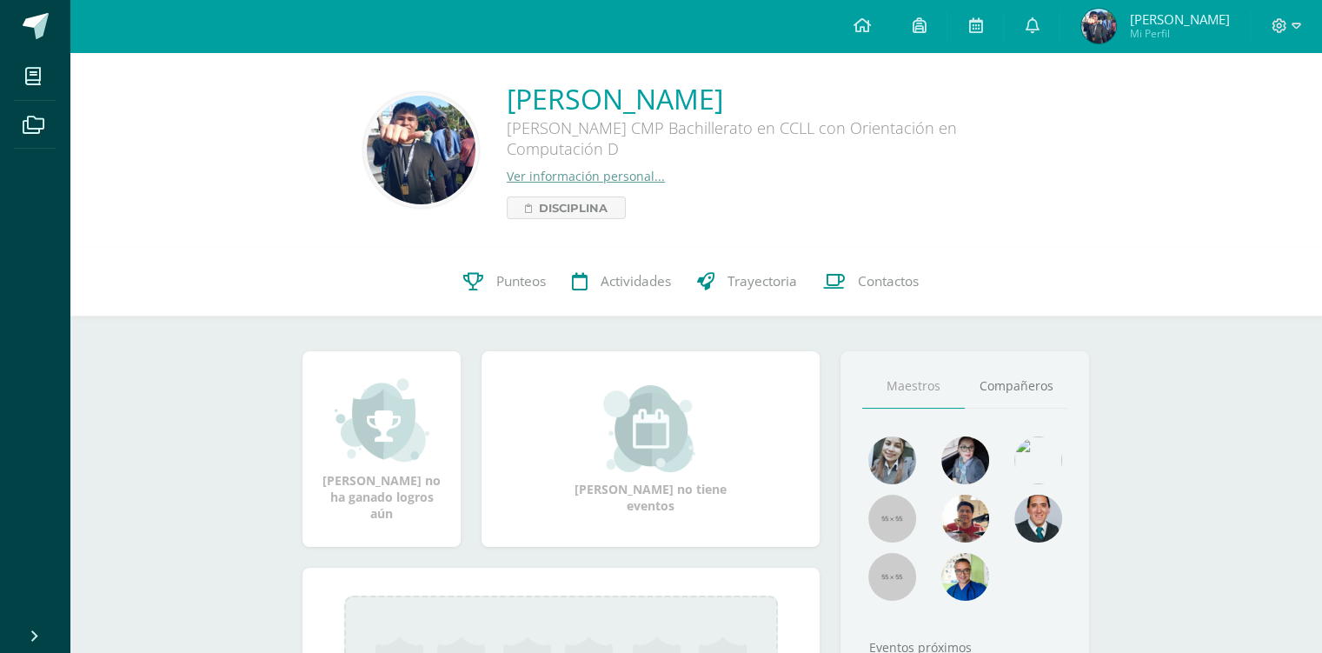
click at [473, 303] on link "Punteos" at bounding box center [504, 282] width 109 height 70
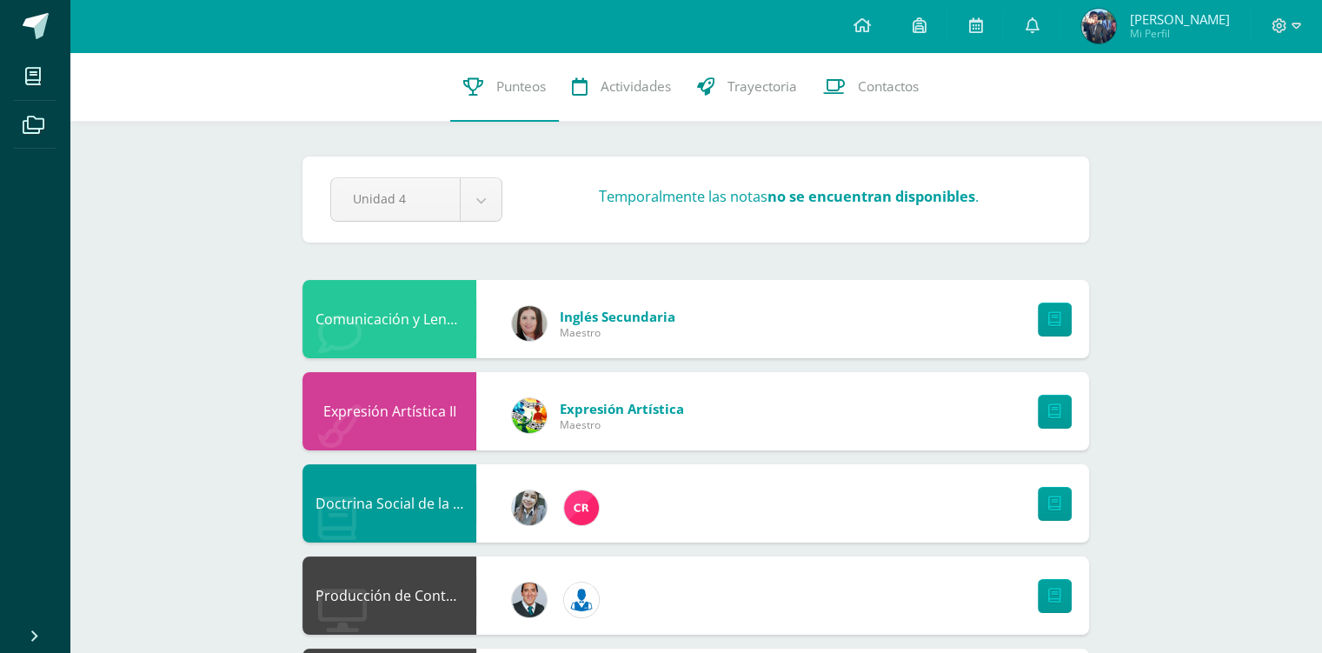
click at [34, 36] on span at bounding box center [36, 26] width 26 height 26
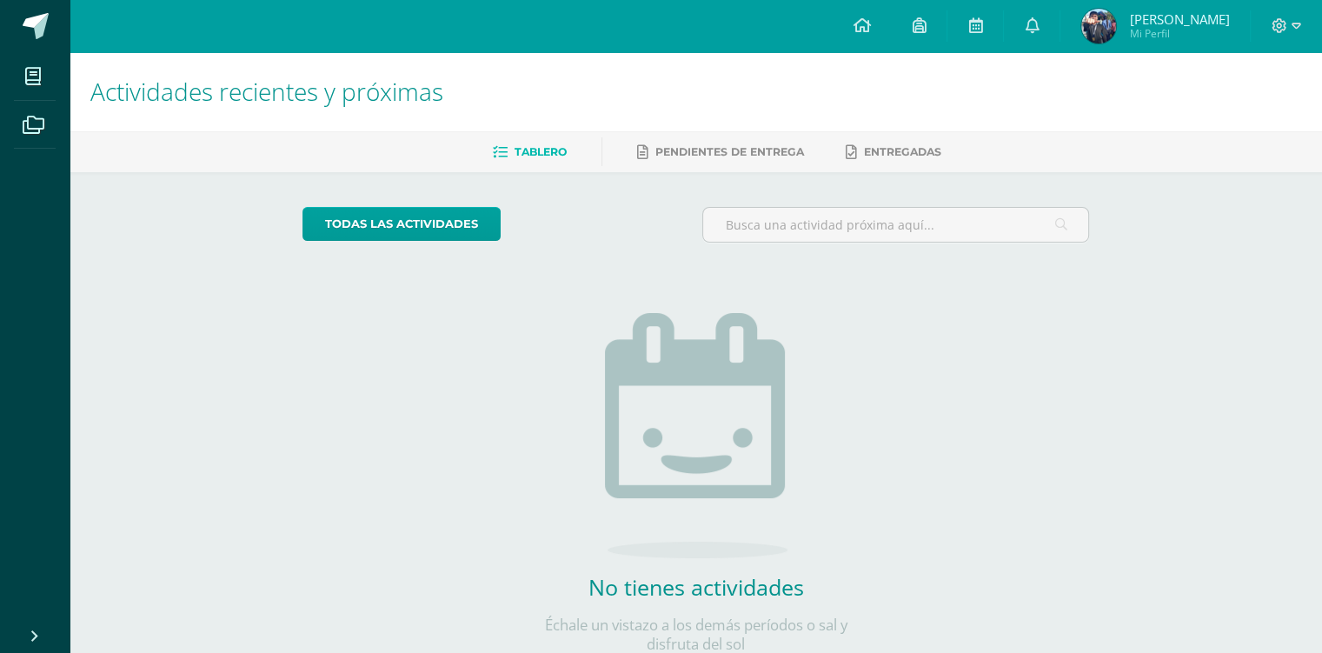
click at [1052, 26] on link at bounding box center [1032, 26] width 56 height 52
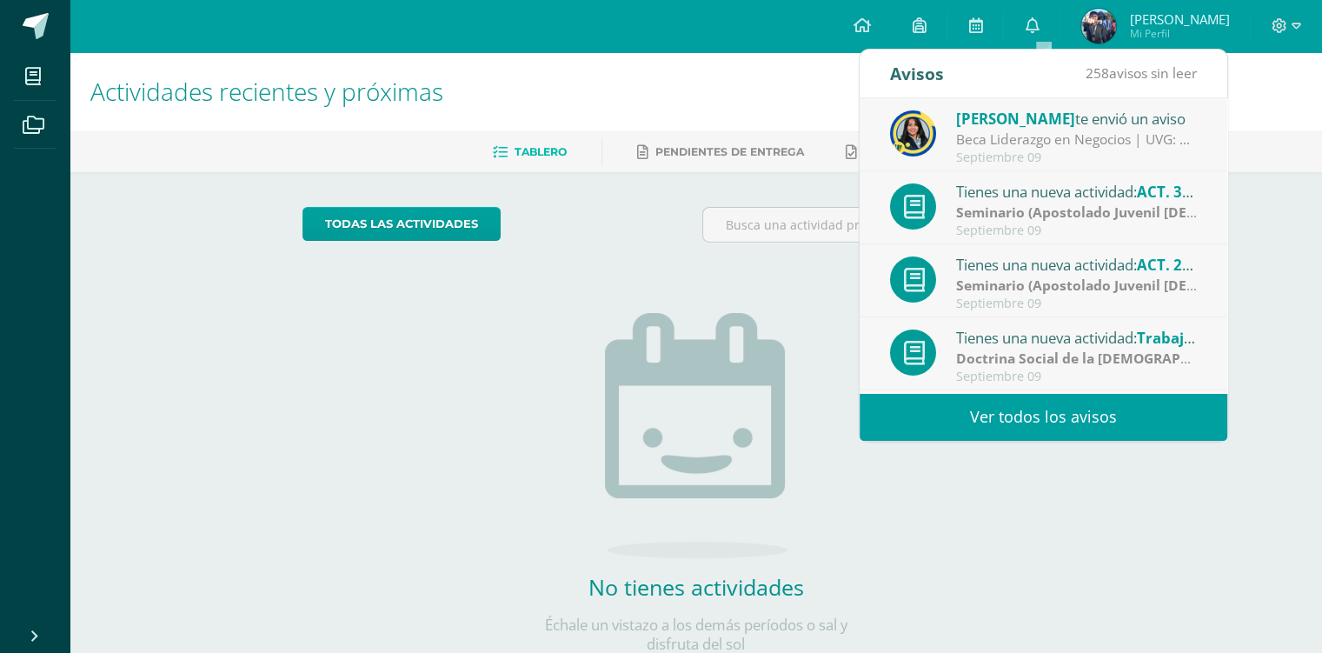
click at [1060, 141] on div "Beca Liderazgo en Negocios | UVG: Gusto en saludarlos chicos, que estén brillan…" at bounding box center [1077, 140] width 242 height 20
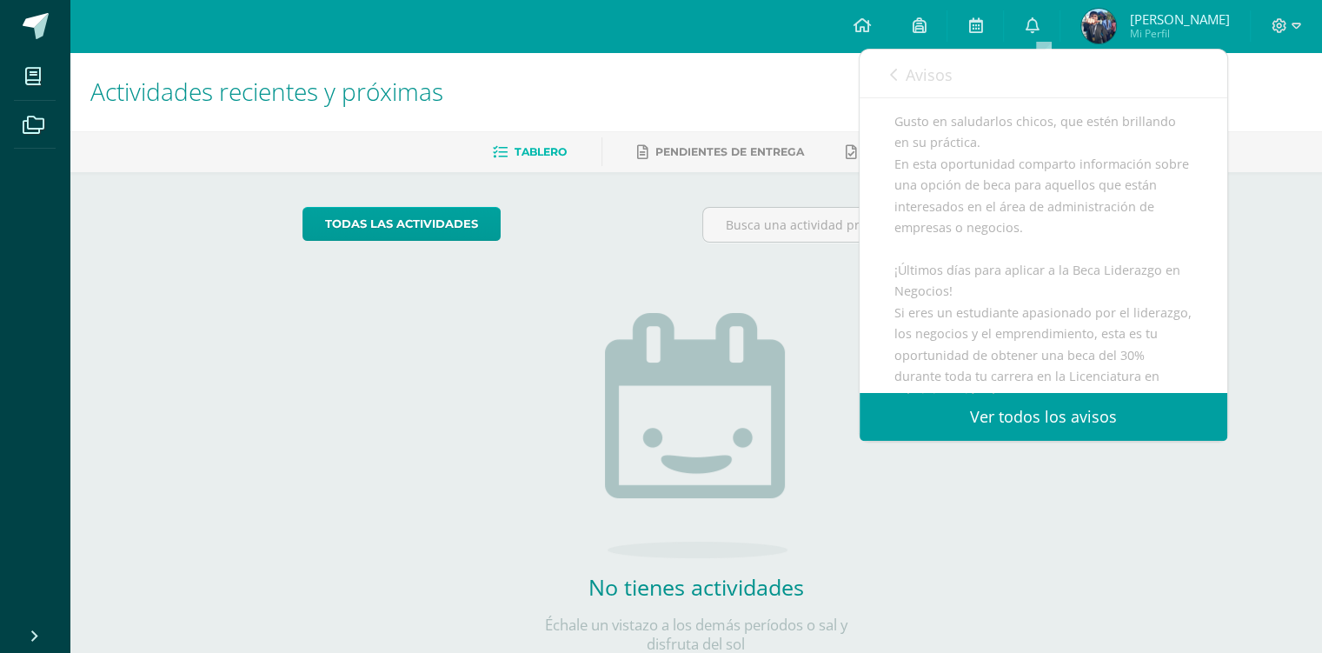
scroll to position [261, 0]
click at [719, 244] on div at bounding box center [895, 232] width 401 height 50
